Goal: Navigation & Orientation: Find specific page/section

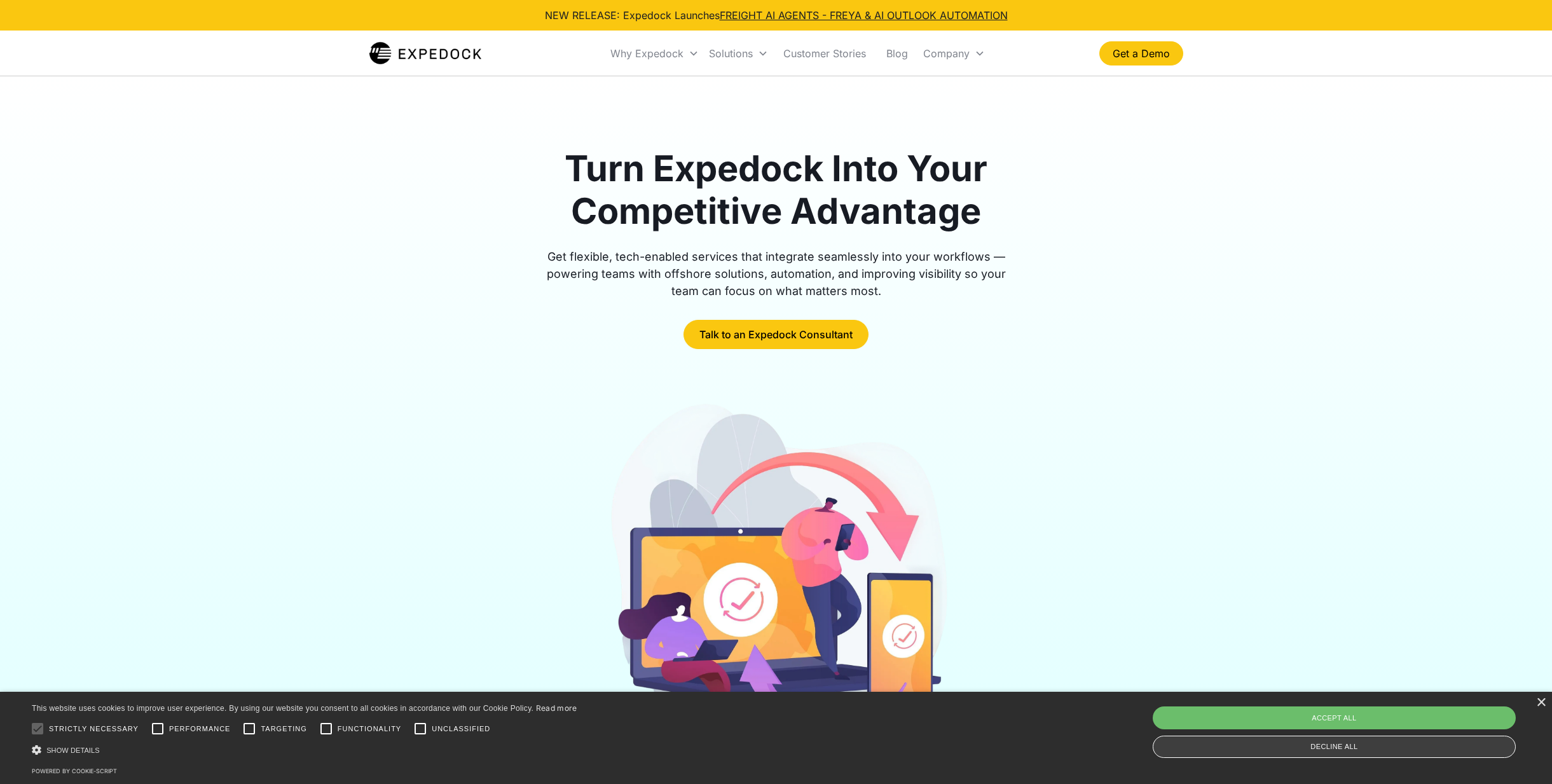
click at [1378, 748] on div "Decline all" at bounding box center [1335, 747] width 363 height 22
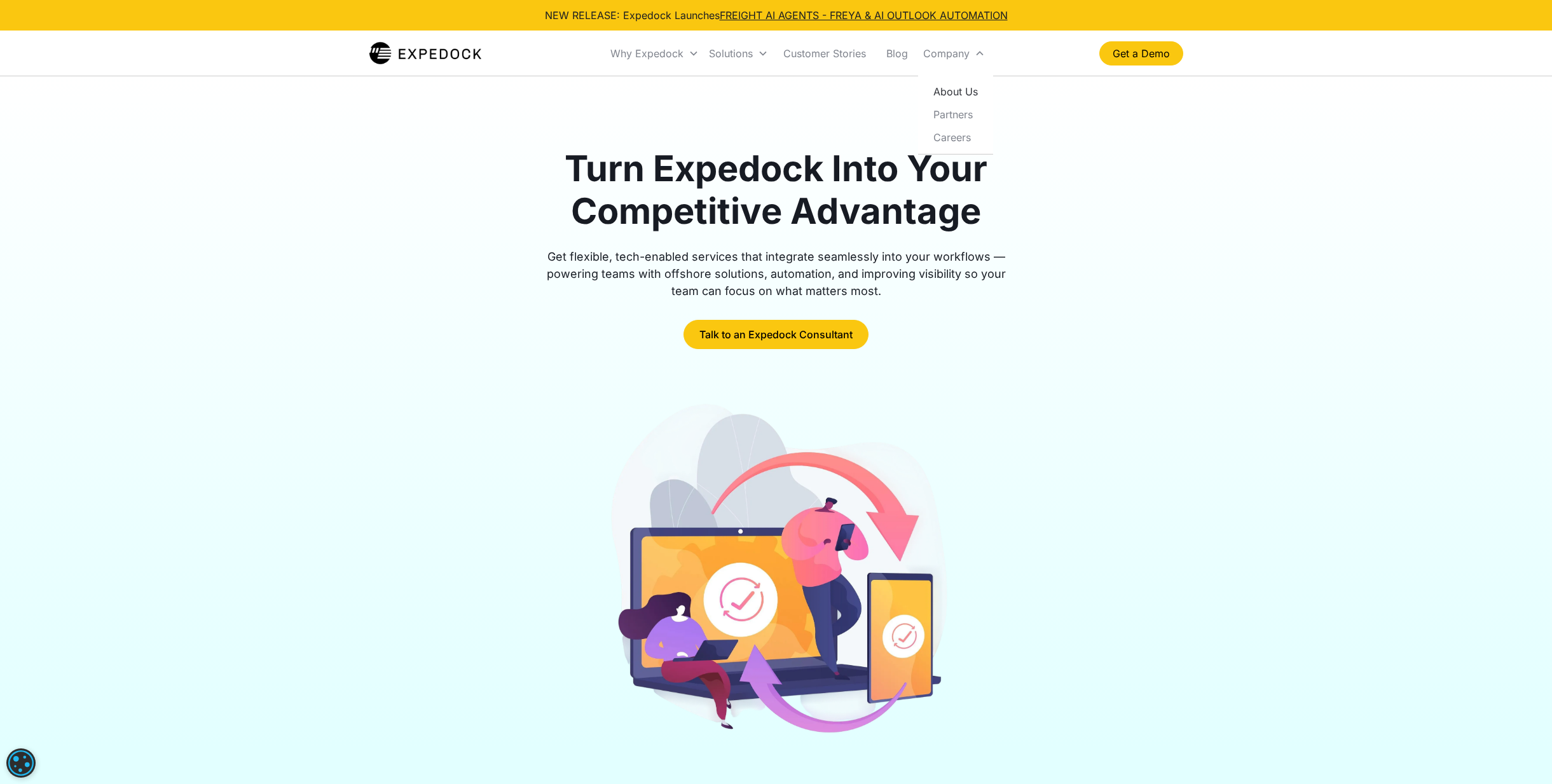
click at [951, 94] on link "About Us" at bounding box center [955, 91] width 64 height 23
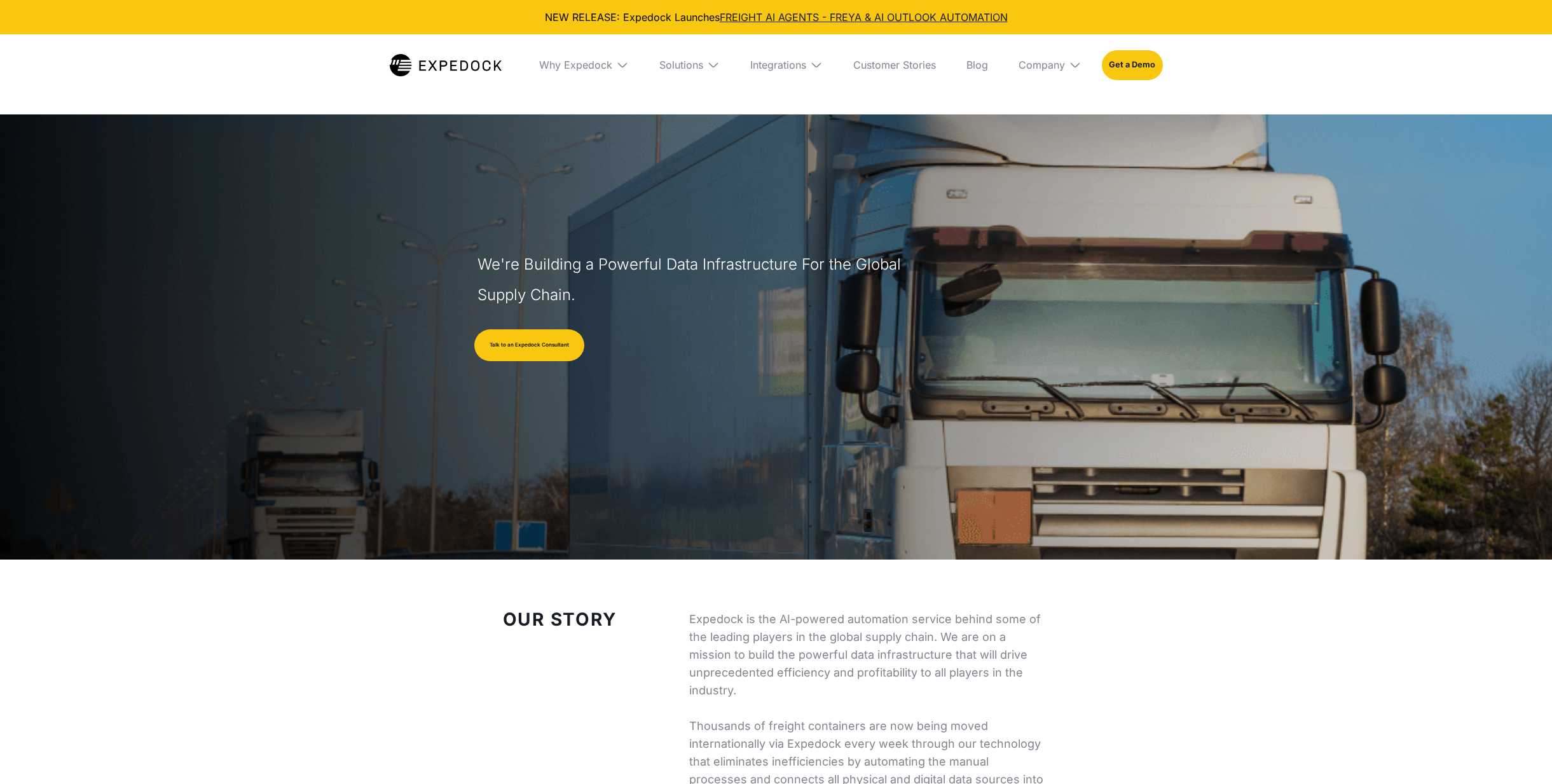
select select
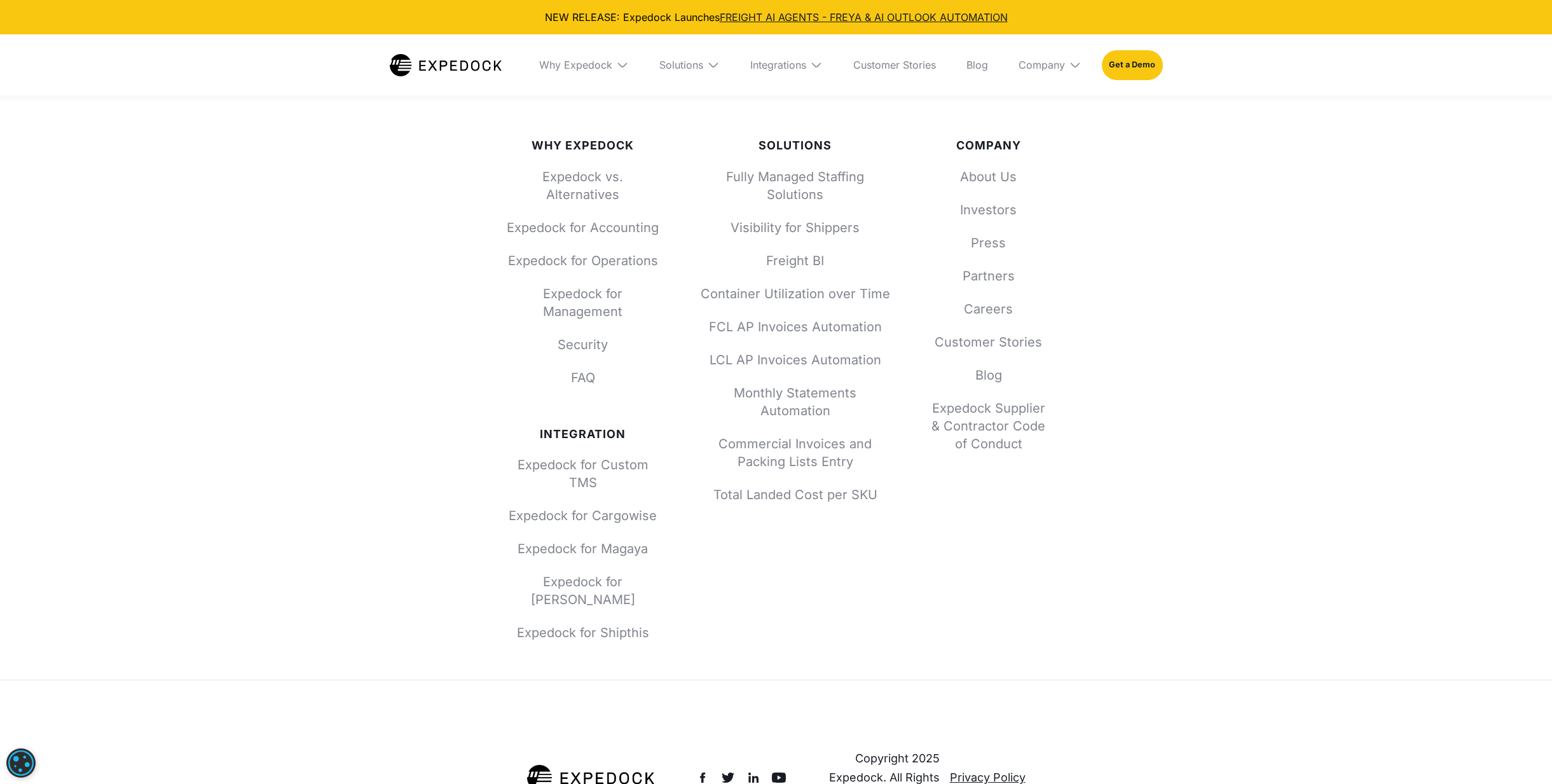
scroll to position [5417, 0]
